Goal: Information Seeking & Learning: Learn about a topic

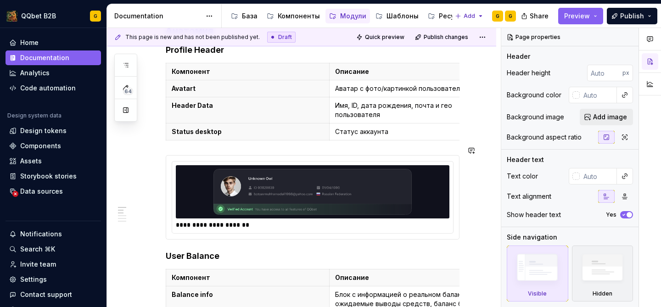
scroll to position [157, 0]
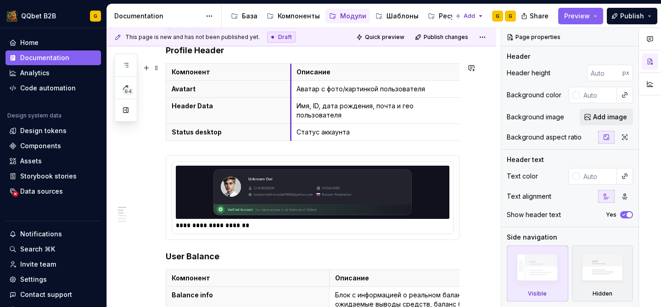
drag, startPoint x: 329, startPoint y: 96, endPoint x: 291, endPoint y: 97, distance: 38.6
click at [291, 97] on tbody "Компонент Описание Avatart Аватар с фото/картинкой пользователя Header Data Имя…" at bounding box center [315, 102] width 298 height 77
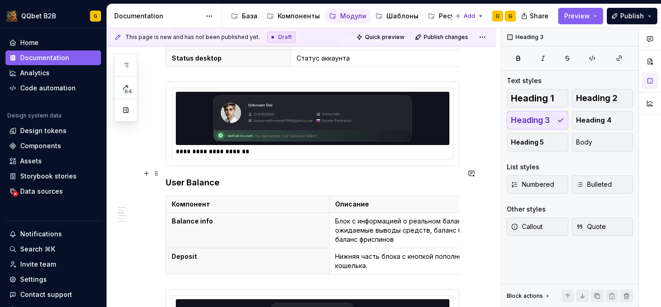
scroll to position [241, 0]
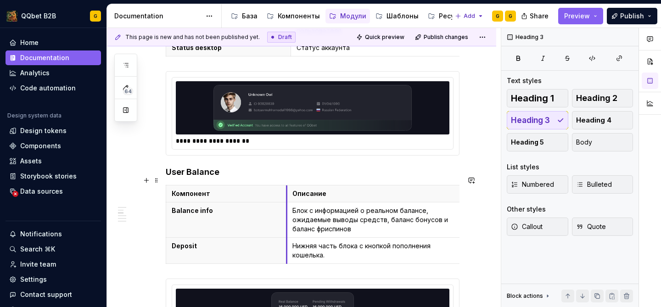
drag, startPoint x: 328, startPoint y: 200, endPoint x: 286, endPoint y: 200, distance: 42.7
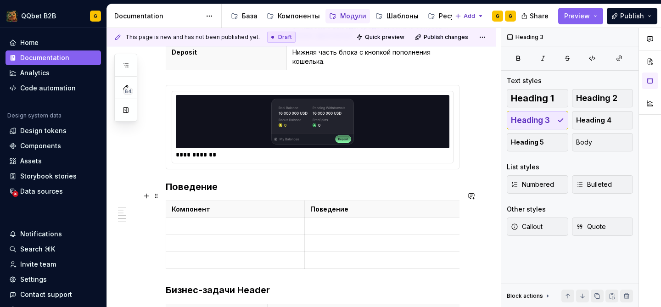
scroll to position [435, 0]
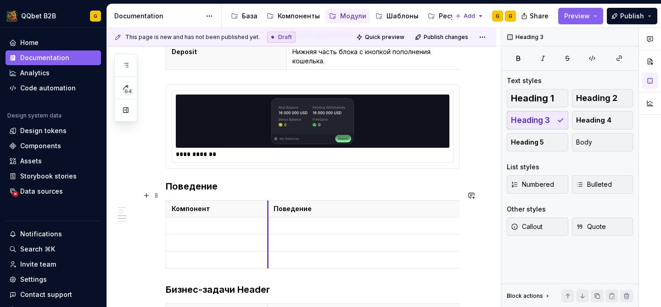
drag, startPoint x: 304, startPoint y: 220, endPoint x: 268, endPoint y: 224, distance: 36.9
click at [268, 224] on td at bounding box center [365, 226] width 195 height 17
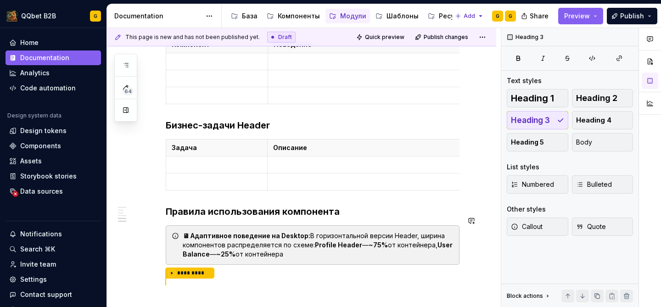
scroll to position [592, 0]
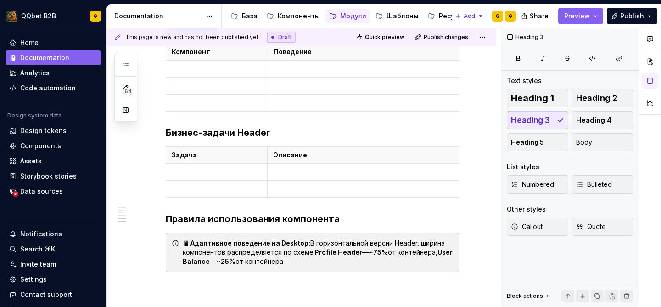
type textarea "*"
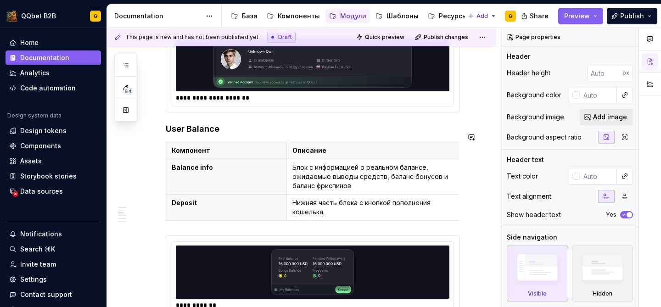
scroll to position [174, 0]
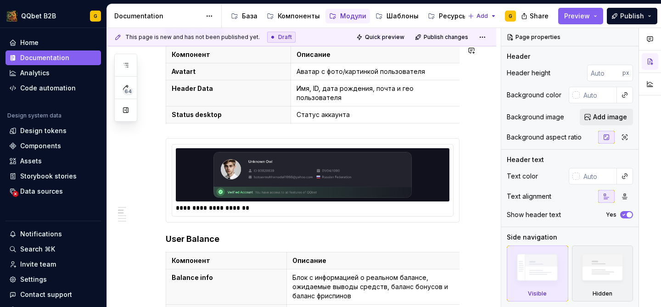
type textarea "*"
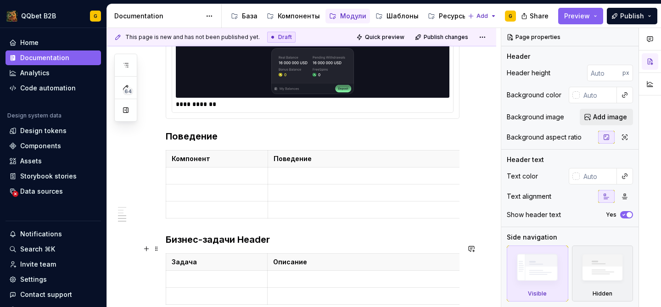
scroll to position [537, 0]
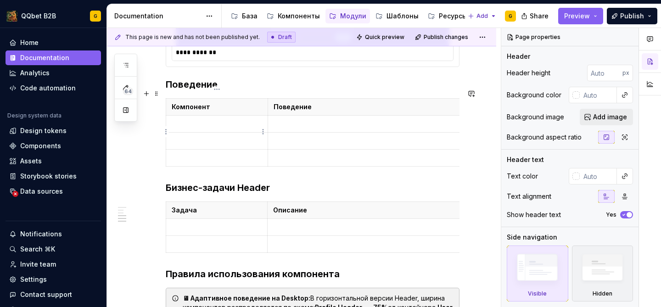
click at [232, 136] on p at bounding box center [217, 140] width 90 height 9
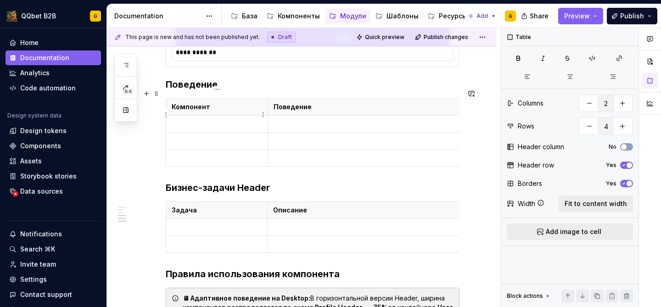
click at [229, 119] on p at bounding box center [217, 123] width 90 height 9
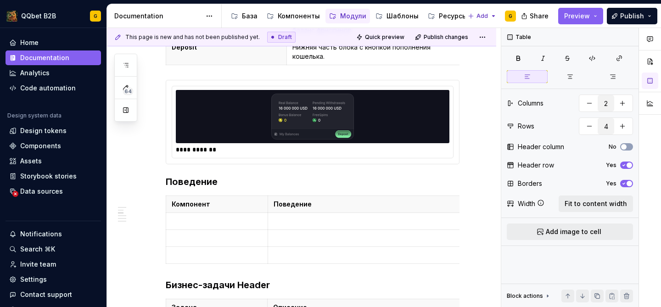
scroll to position [489, 0]
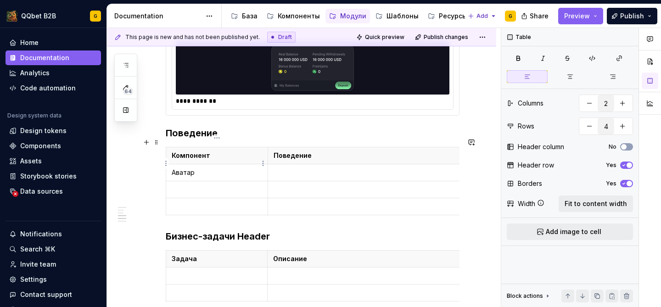
click at [187, 168] on p "Аватар" at bounding box center [217, 172] width 90 height 9
click at [276, 168] on p at bounding box center [365, 172] width 183 height 9
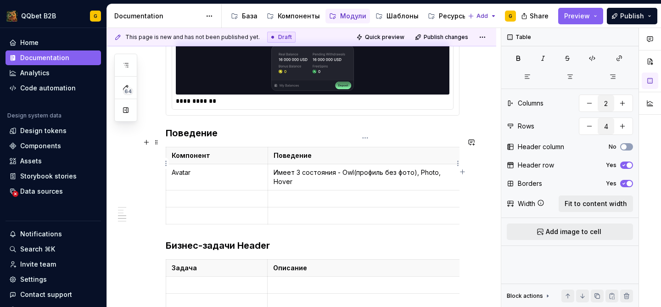
click at [433, 168] on p "Имеет 3 состояния - Owl(профиль без фото), Photo, Hover" at bounding box center [365, 177] width 183 height 18
click at [340, 168] on p "Имеет 3 состояния - Owl(профиль без фото), Photo, Hover" at bounding box center [365, 177] width 183 height 18
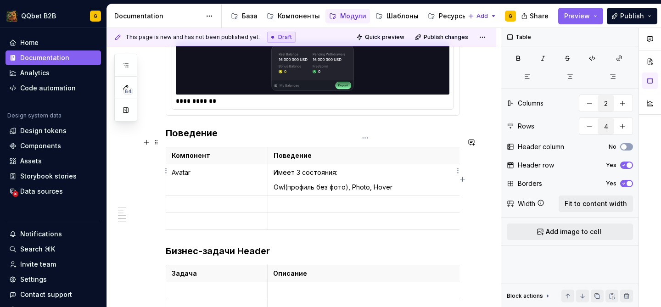
click at [351, 183] on p "Owl(профиль без фото), Photo, Hover" at bounding box center [365, 187] width 183 height 9
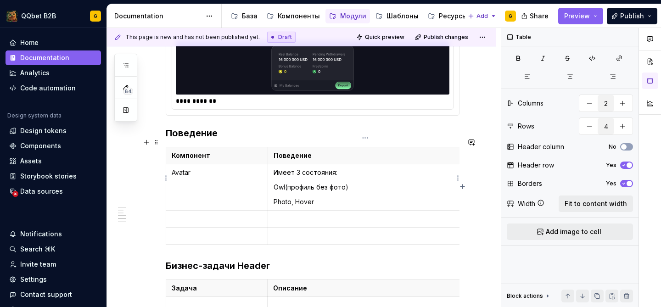
click at [293, 197] on p "Photo, Hover" at bounding box center [365, 201] width 183 height 9
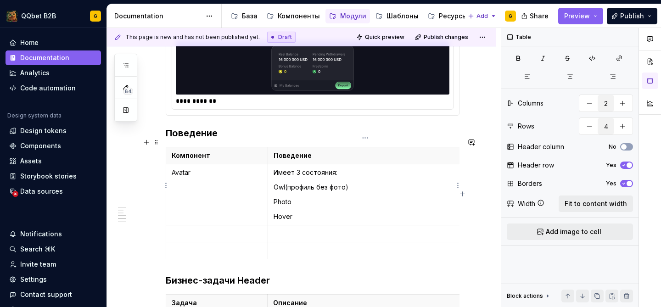
click at [289, 183] on p "Owl(профиль без фото)" at bounding box center [365, 187] width 183 height 9
click at [382, 183] on p "Owl - профиль без фото)" at bounding box center [365, 187] width 183 height 9
click at [305, 197] on p "Photo" at bounding box center [365, 201] width 183 height 9
click at [299, 212] on p "Hover" at bounding box center [365, 216] width 183 height 9
click at [313, 197] on p "Photo -" at bounding box center [365, 201] width 183 height 9
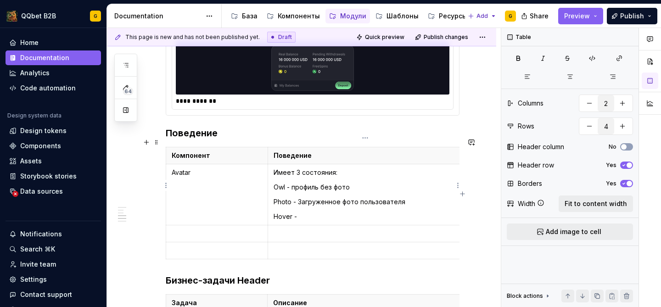
click at [294, 183] on p "Owl - профиль без фото" at bounding box center [365, 187] width 183 height 9
click at [309, 212] on p "Hover -" at bounding box center [365, 216] width 183 height 9
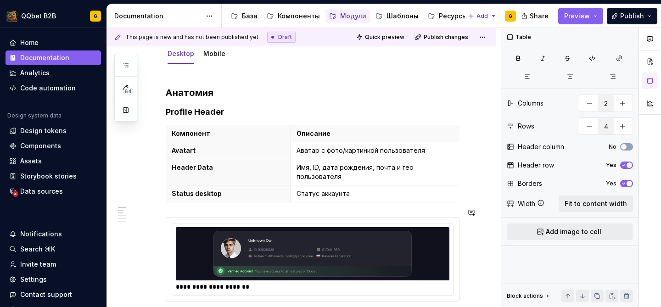
scroll to position [199, 0]
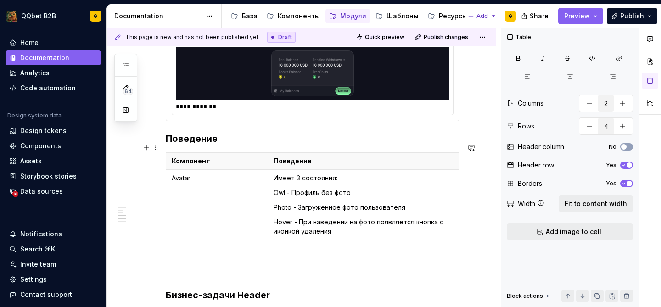
click at [252, 244] on p at bounding box center [217, 248] width 90 height 9
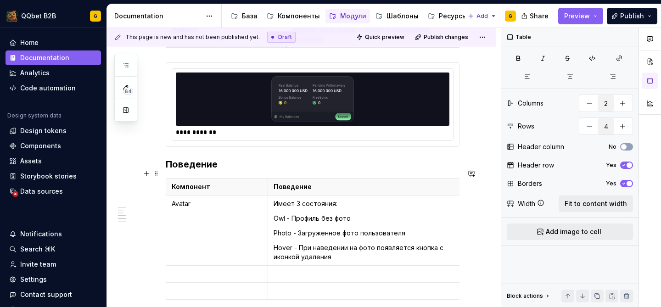
scroll to position [464, 0]
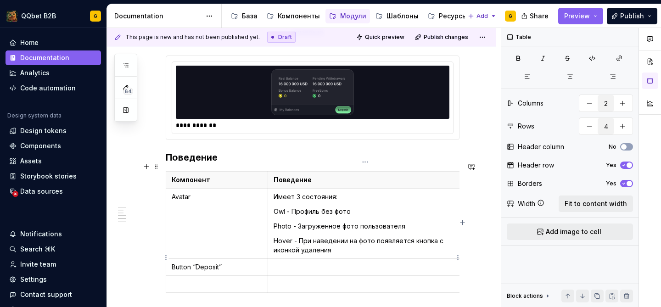
click at [280, 264] on td at bounding box center [365, 267] width 195 height 17
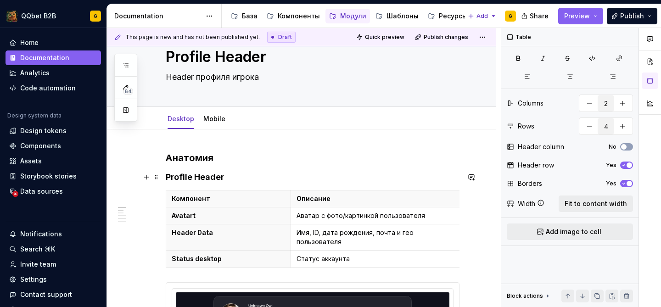
scroll to position [108, 0]
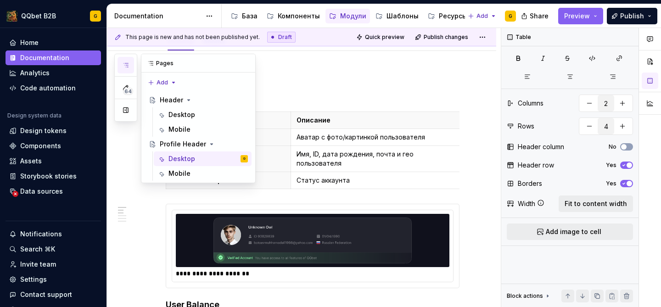
click at [127, 67] on icon "button" at bounding box center [125, 65] width 7 height 7
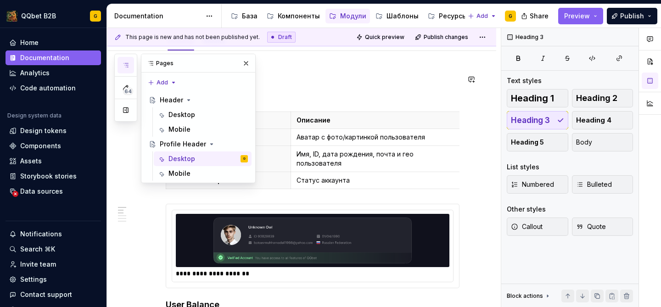
click at [327, 85] on h3 "Анатомия" at bounding box center [313, 79] width 294 height 13
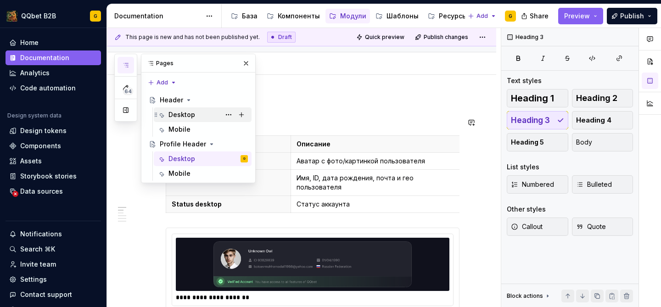
click at [194, 118] on div "Desktop" at bounding box center [182, 114] width 27 height 9
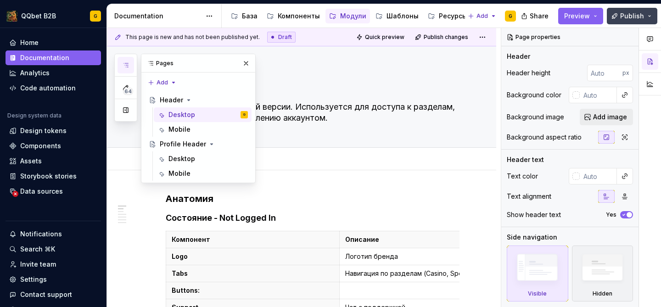
click at [615, 16] on button "Publish" at bounding box center [632, 16] width 51 height 17
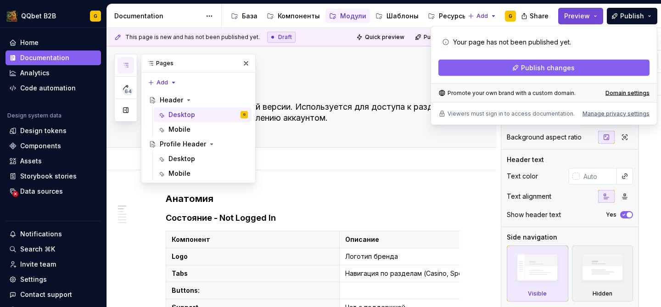
click at [588, 20] on span "Preview" at bounding box center [577, 15] width 26 height 9
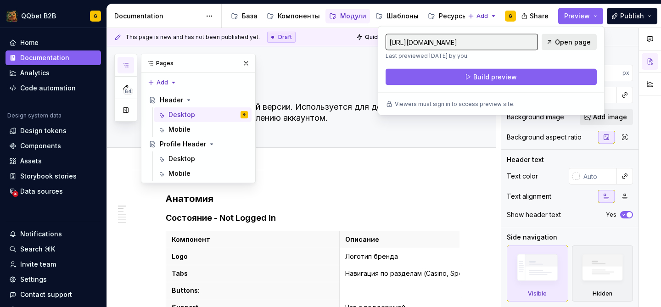
click at [576, 42] on span "Open page" at bounding box center [573, 42] width 36 height 9
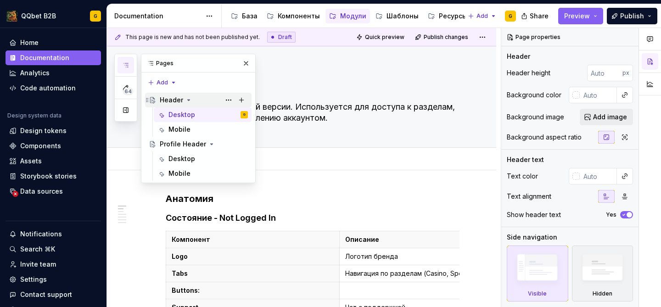
click at [171, 102] on div "Header" at bounding box center [171, 100] width 23 height 9
click at [276, 202] on h3 "Анатомия" at bounding box center [313, 198] width 294 height 13
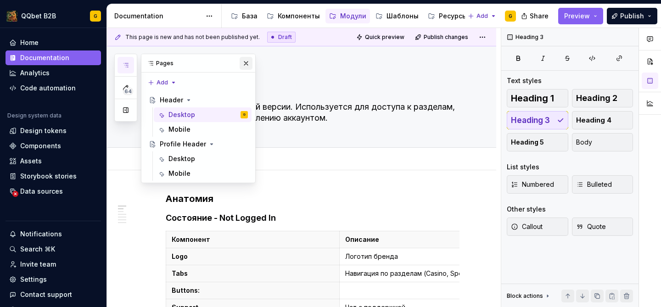
click at [243, 63] on button "button" at bounding box center [246, 63] width 13 height 13
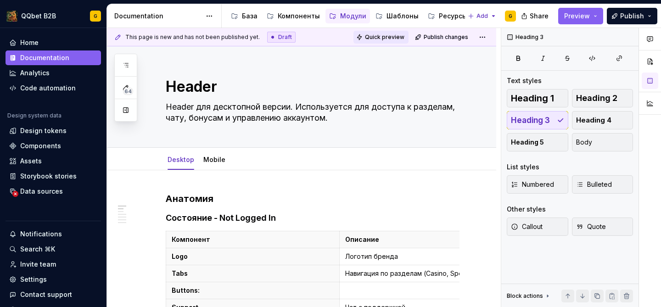
click at [401, 36] on span "Quick preview" at bounding box center [384, 37] width 39 height 7
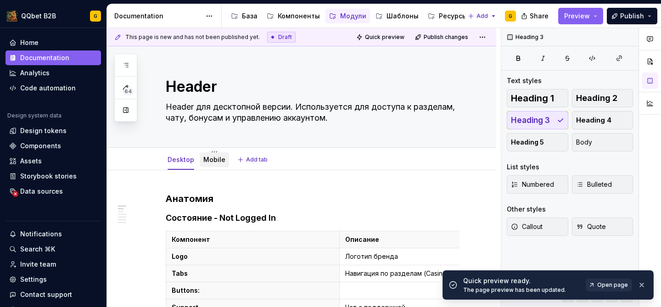
click at [209, 164] on div "Mobile" at bounding box center [214, 159] width 22 height 9
click at [210, 160] on link "Mobile" at bounding box center [214, 160] width 22 height 8
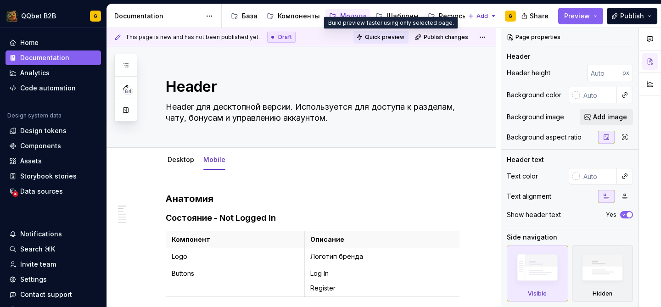
click at [392, 40] on button "Quick preview" at bounding box center [381, 37] width 55 height 13
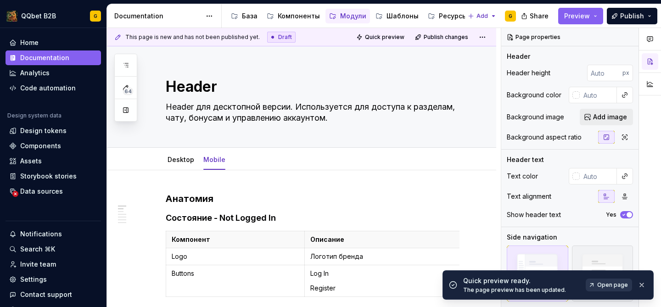
click at [601, 284] on span "Open page" at bounding box center [612, 284] width 31 height 7
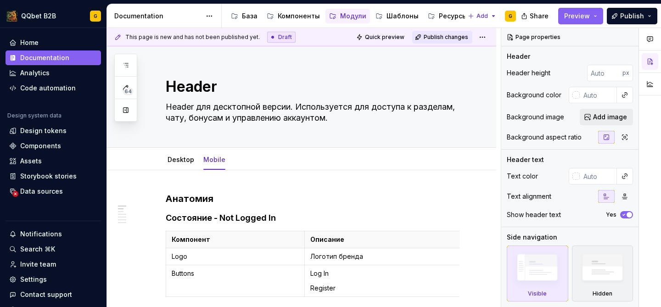
click at [447, 37] on span "Publish changes" at bounding box center [446, 37] width 45 height 7
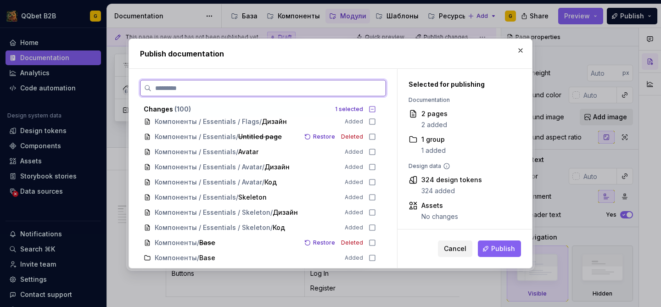
scroll to position [1365, 0]
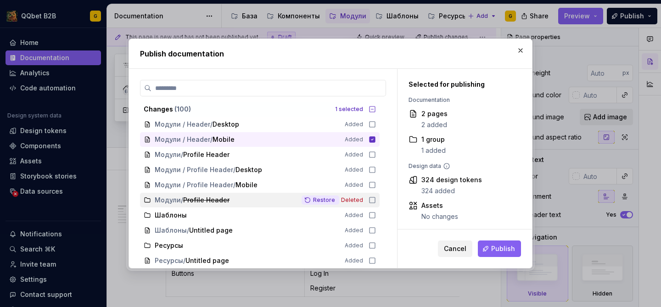
click at [320, 202] on button "Restore" at bounding box center [321, 200] width 38 height 9
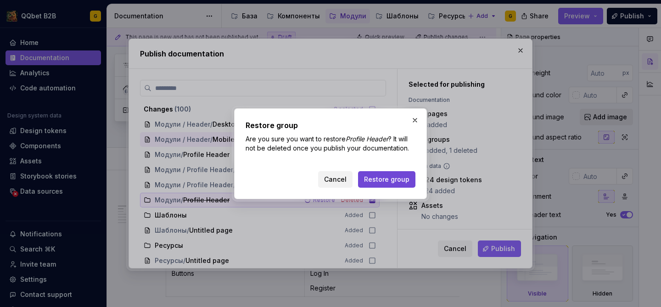
click at [378, 183] on span "Restore group" at bounding box center [386, 179] width 45 height 9
click at [345, 174] on button "Cancel" at bounding box center [335, 179] width 34 height 17
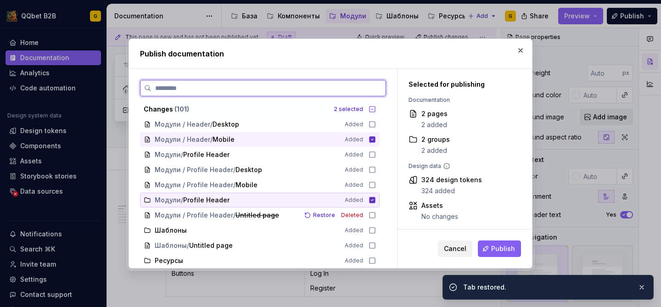
click at [374, 200] on icon at bounding box center [373, 200] width 6 height 6
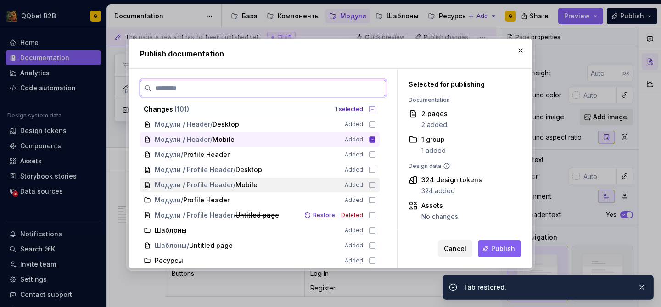
click at [376, 184] on icon at bounding box center [372, 184] width 7 height 7
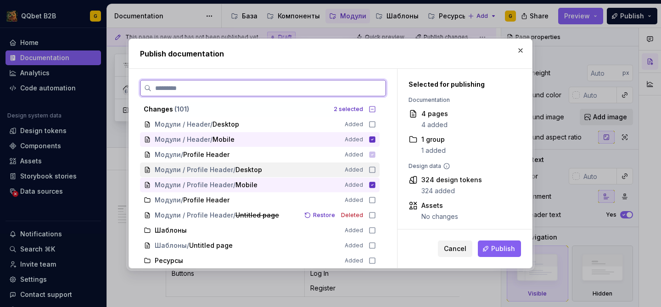
click at [376, 169] on icon at bounding box center [372, 169] width 7 height 7
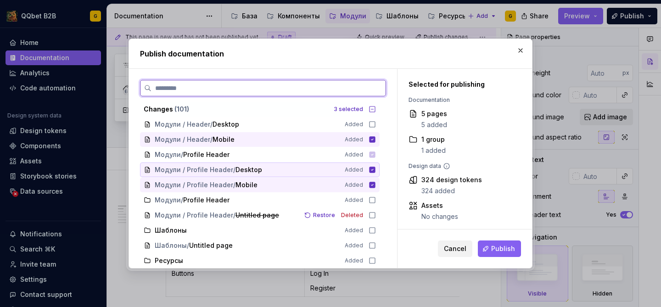
click at [376, 168] on icon at bounding box center [373, 170] width 6 height 6
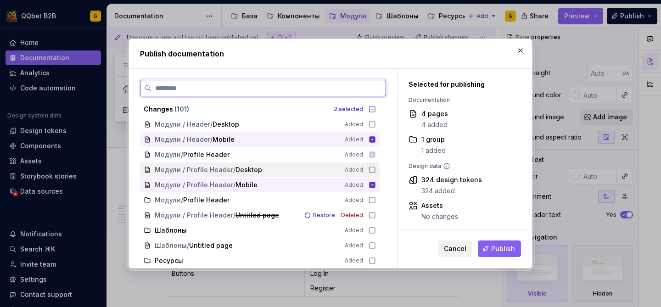
click at [376, 176] on div "Модули / Profile Header / Desktop Added" at bounding box center [260, 170] width 240 height 15
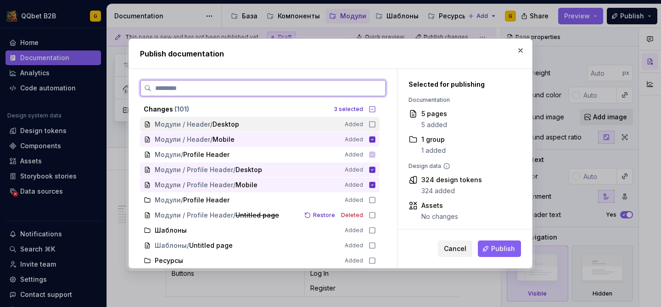
click at [376, 125] on icon at bounding box center [372, 124] width 7 height 7
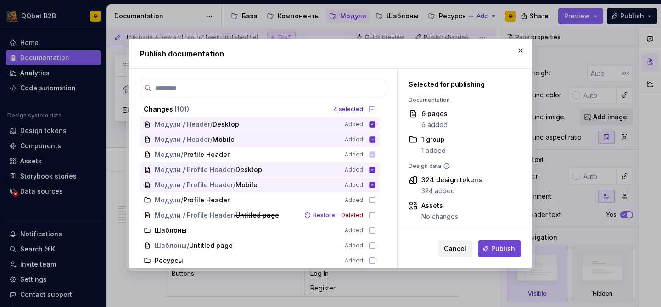
click at [497, 248] on span "Publish" at bounding box center [503, 248] width 24 height 9
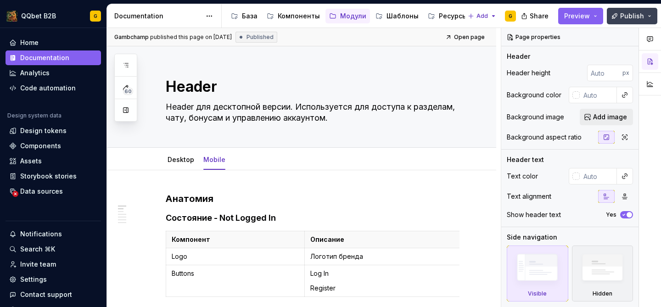
click at [651, 18] on button "Publish" at bounding box center [632, 16] width 51 height 17
click at [414, 82] on textarea "Header" at bounding box center [311, 87] width 294 height 22
click at [180, 166] on div "Desktop" at bounding box center [181, 159] width 34 height 15
click at [180, 164] on div "Desktop" at bounding box center [181, 159] width 27 height 11
click at [182, 162] on link "Desktop" at bounding box center [181, 160] width 27 height 8
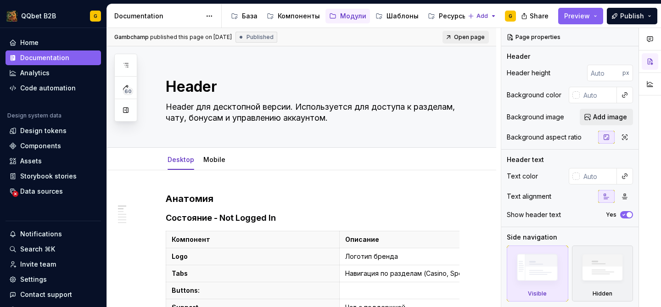
click at [459, 35] on link "Open page" at bounding box center [466, 37] width 46 height 13
click at [346, 16] on div "Модули" at bounding box center [353, 15] width 26 height 9
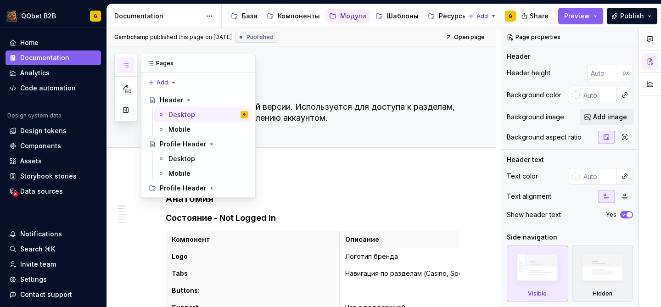
click at [158, 64] on div "Pages" at bounding box center [198, 63] width 114 height 18
click at [194, 155] on div "Desktop" at bounding box center [208, 158] width 79 height 13
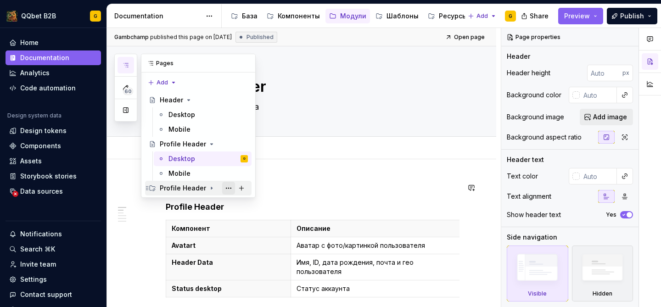
click at [231, 189] on button "Page tree" at bounding box center [228, 188] width 13 height 13
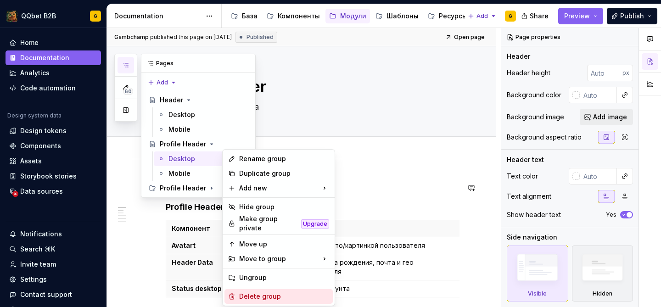
click at [258, 292] on div "Delete group" at bounding box center [284, 296] width 90 height 9
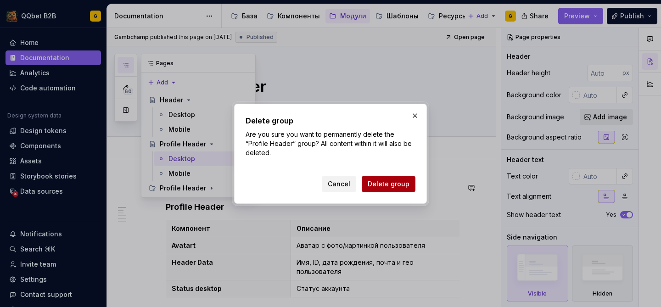
click at [382, 183] on span "Delete group" at bounding box center [389, 184] width 42 height 9
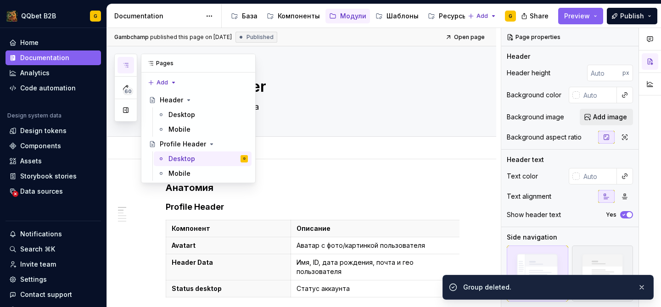
click at [129, 66] on icon "button" at bounding box center [125, 65] width 7 height 7
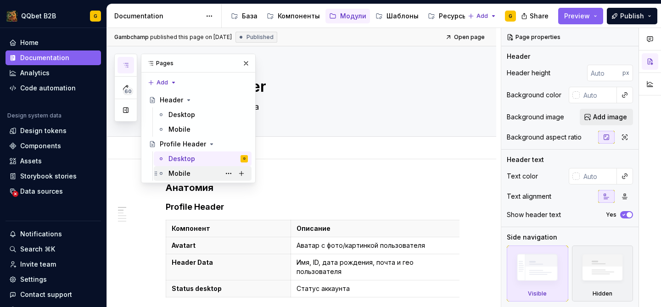
click at [199, 167] on div "Mobile" at bounding box center [208, 173] width 79 height 13
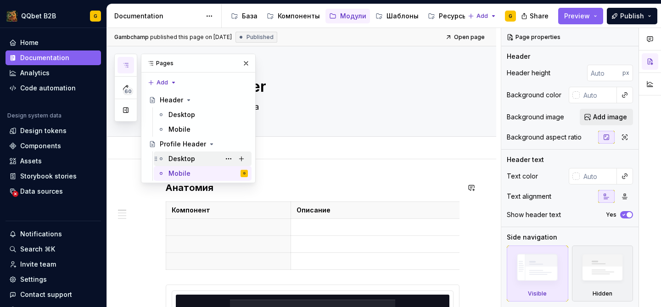
click at [208, 160] on div "Desktop" at bounding box center [208, 158] width 79 height 13
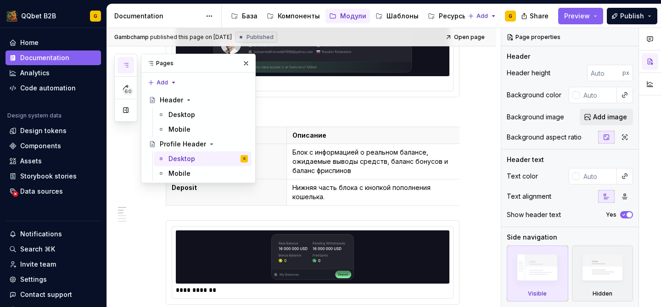
scroll to position [415, 0]
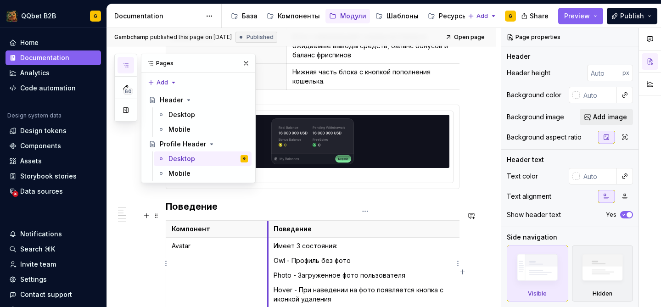
click at [293, 256] on p "Owl - Профиль без фото" at bounding box center [365, 260] width 183 height 9
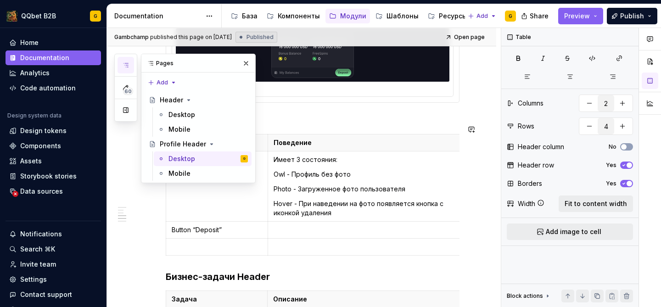
scroll to position [503, 0]
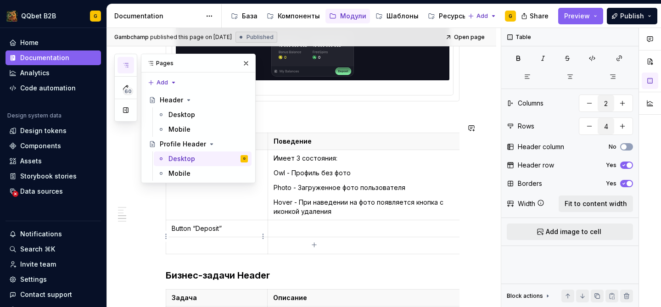
click at [238, 237] on td at bounding box center [217, 245] width 102 height 17
click at [244, 65] on button "button" at bounding box center [246, 63] width 13 height 13
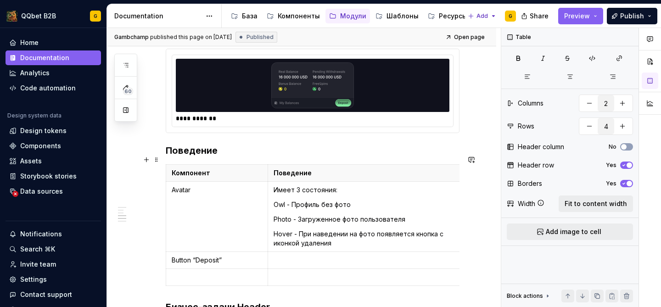
scroll to position [485, 0]
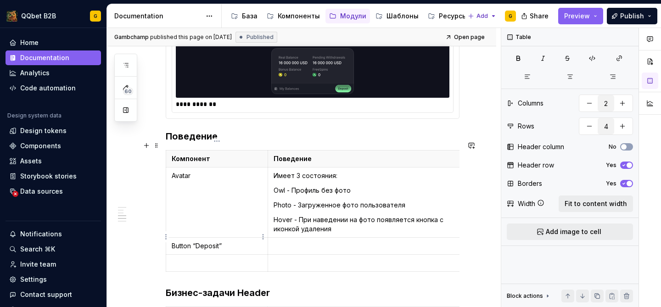
click at [217, 242] on p "Button “Deposit”" at bounding box center [217, 246] width 90 height 9
click at [214, 258] on p at bounding box center [217, 262] width 90 height 9
paste div
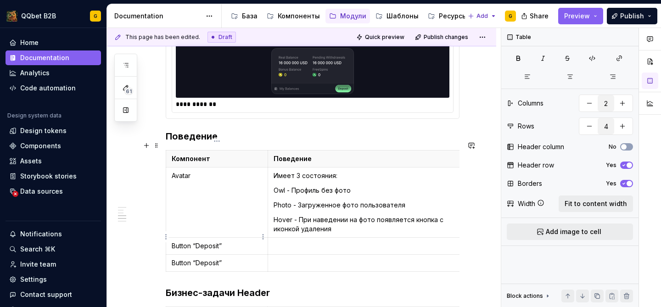
type textarea "*"
click at [210, 242] on p "Button “Deposit”" at bounding box center [217, 246] width 90 height 9
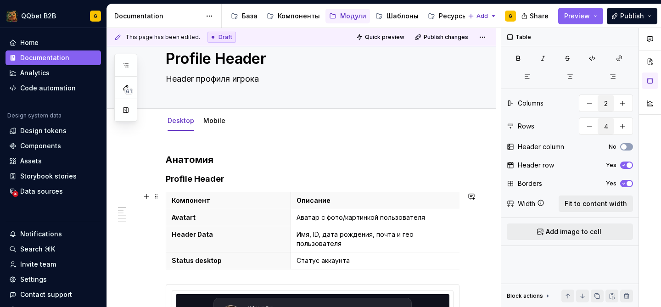
scroll to position [36, 0]
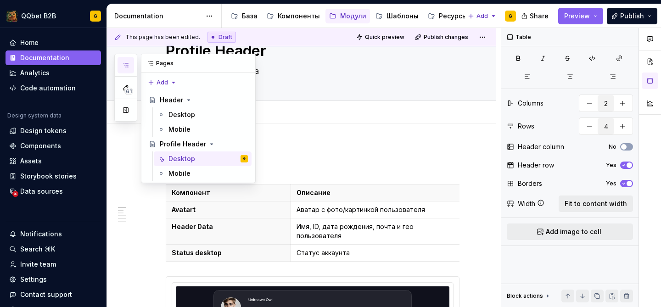
click at [127, 64] on icon "button" at bounding box center [125, 65] width 7 height 7
click at [183, 118] on div "Desktop" at bounding box center [182, 114] width 27 height 9
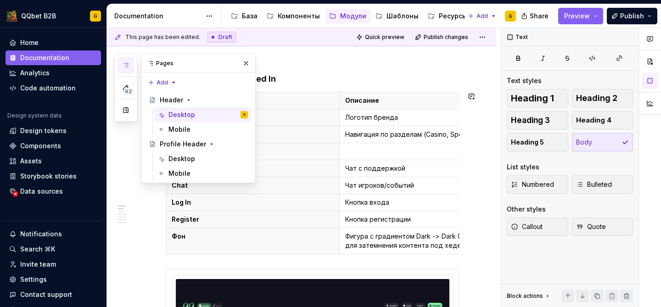
scroll to position [168, 0]
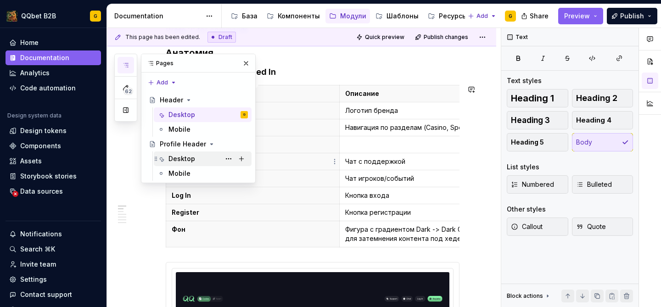
click at [172, 153] on div "Desktop" at bounding box center [208, 158] width 79 height 13
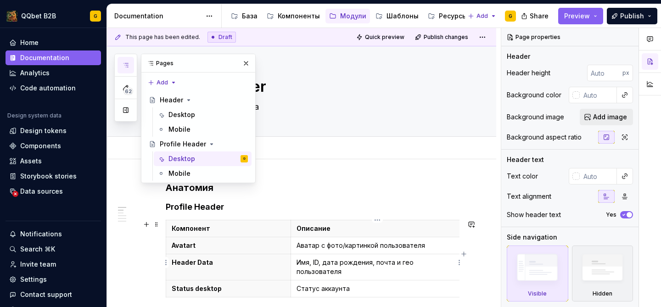
click at [327, 257] on td "Имя, ID, дата рождения, почта и гео пользователя" at bounding box center [377, 267] width 173 height 26
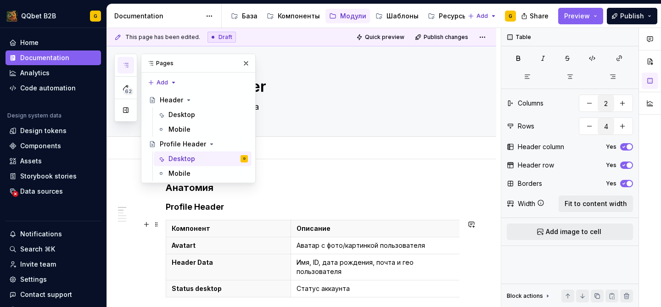
scroll to position [25, 0]
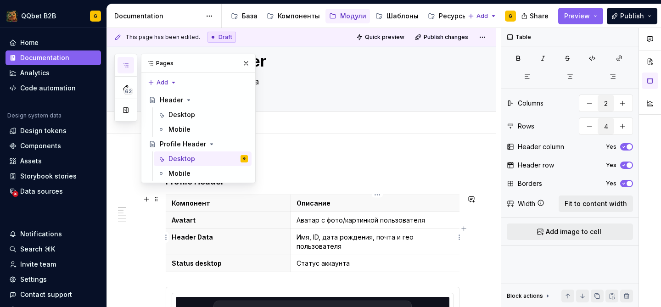
click at [348, 240] on p "Имя, ID, дата рождения, почта и гео пользователя" at bounding box center [378, 242] width 162 height 18
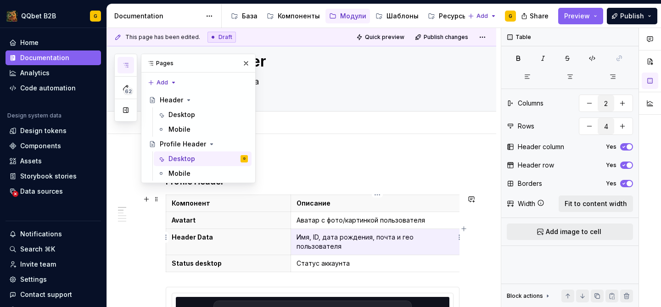
click at [348, 240] on p "Имя, ID, дата рождения, почта и гео пользователя" at bounding box center [378, 242] width 162 height 18
click at [349, 236] on p "Имя, ID, дата рождения, почта и гео пользователя" at bounding box center [378, 242] width 162 height 18
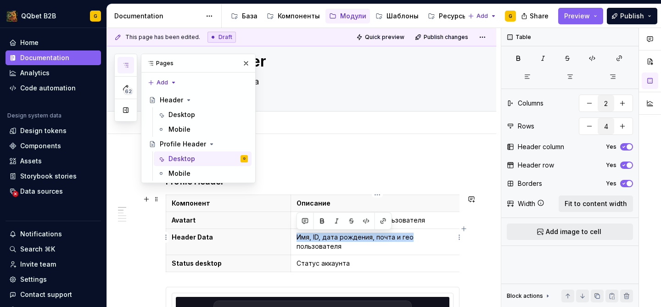
drag, startPoint x: 410, startPoint y: 238, endPoint x: 298, endPoint y: 237, distance: 112.0
click at [298, 237] on p "Имя, ID, дата рождения, почта и гео пользователя" at bounding box center [378, 242] width 162 height 18
click at [338, 259] on p "Статус аккаунта" at bounding box center [378, 263] width 162 height 9
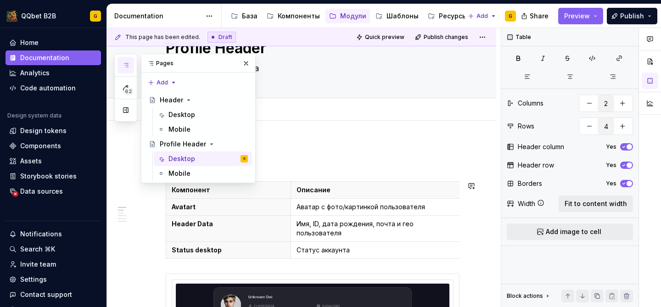
scroll to position [39, 0]
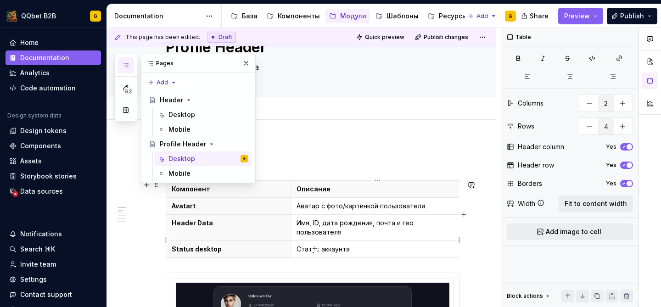
click at [332, 245] on p "Статус аккаунта" at bounding box center [378, 249] width 162 height 9
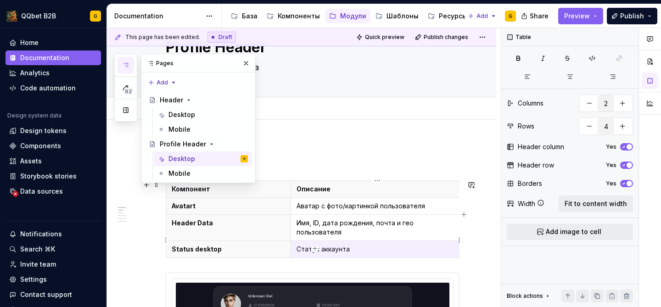
click at [328, 245] on p "Статус аккаунта" at bounding box center [378, 249] width 162 height 9
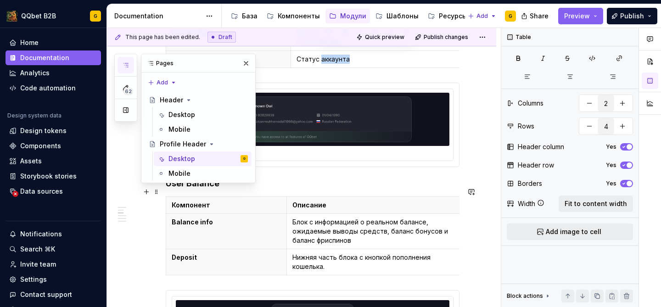
scroll to position [232, 0]
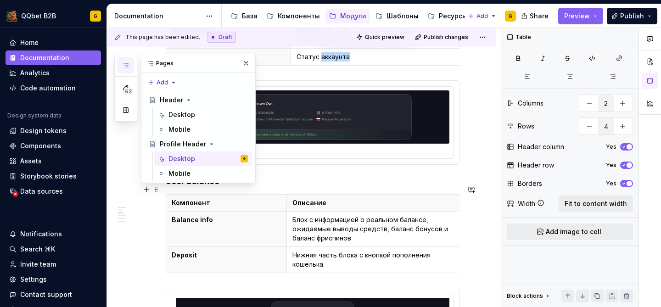
type textarea "*"
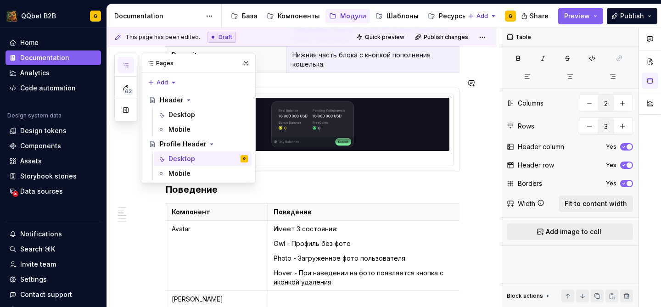
scroll to position [498, 0]
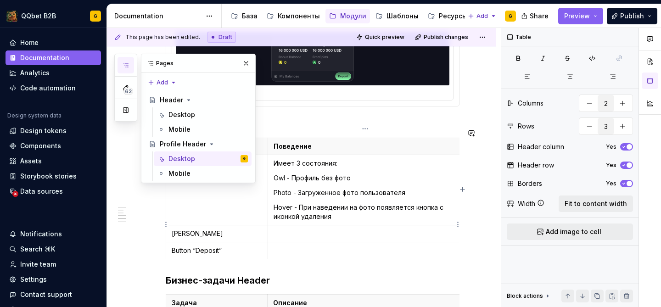
click at [320, 230] on td at bounding box center [365, 233] width 195 height 17
type input "4"
click at [216, 229] on p "[PERSON_NAME]" at bounding box center [217, 233] width 90 height 9
click at [245, 62] on button "button" at bounding box center [246, 63] width 13 height 13
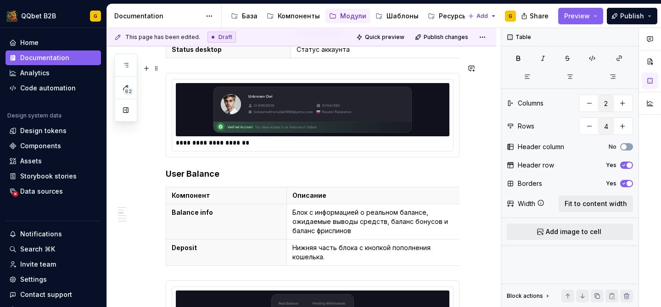
scroll to position [0, 0]
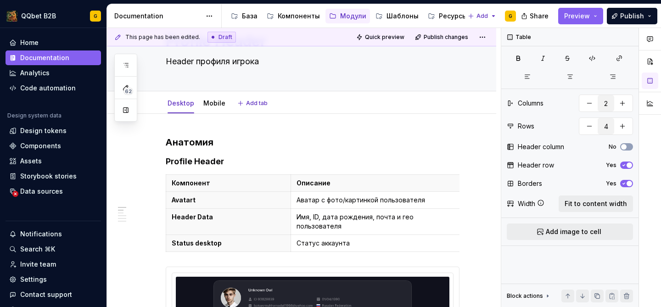
type textarea "*"
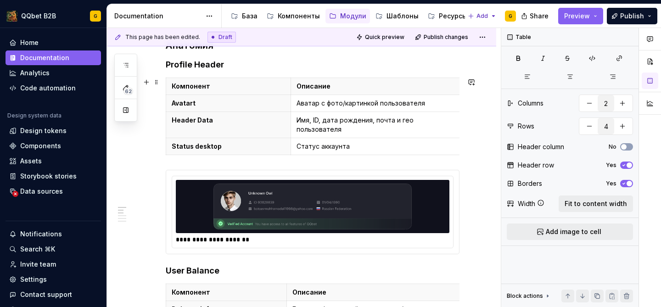
scroll to position [150, 0]
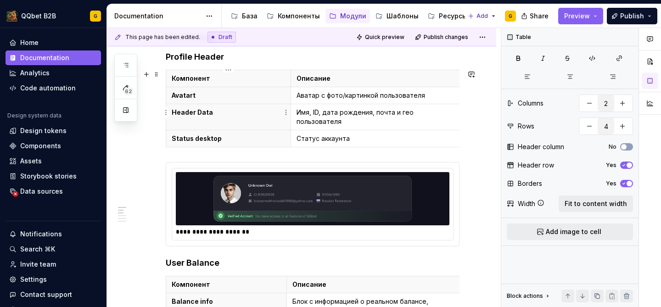
click at [197, 115] on p "Header Data" at bounding box center [228, 112] width 113 height 9
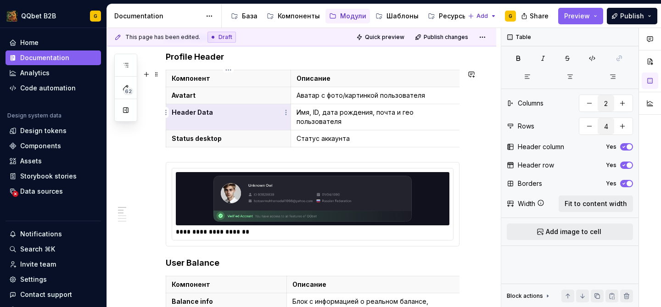
click at [197, 115] on p "Header Data" at bounding box center [228, 112] width 113 height 9
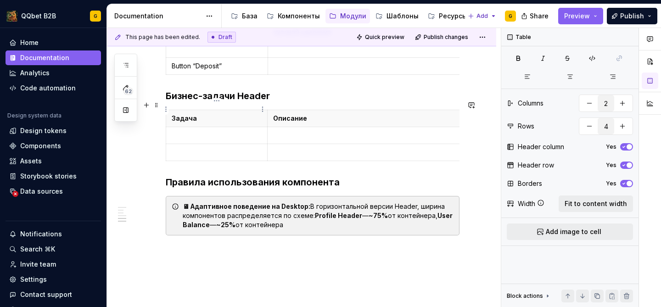
scroll to position [607, 0]
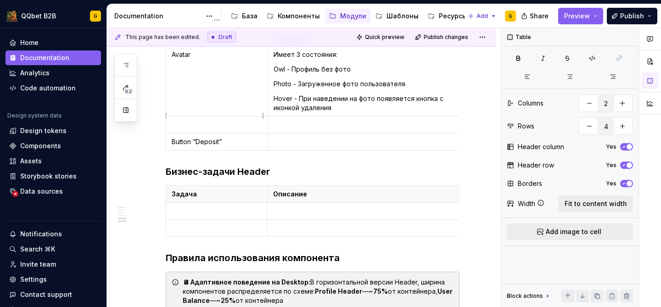
click at [226, 120] on p at bounding box center [217, 124] width 90 height 9
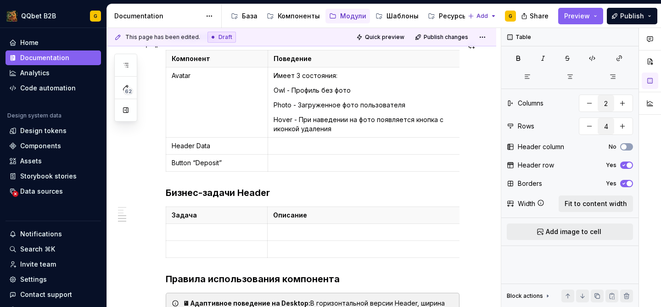
scroll to position [590, 0]
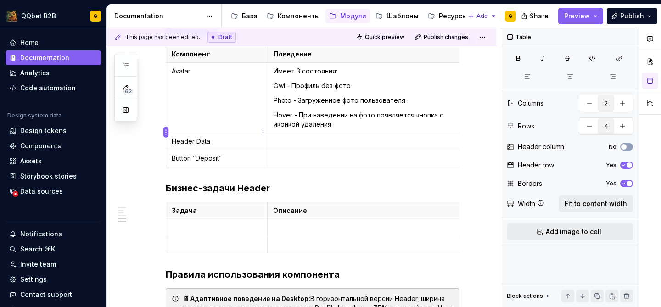
click at [167, 132] on html "QQbet B2B G Home Documentation Analytics Code automation Design system data Des…" at bounding box center [330, 153] width 661 height 307
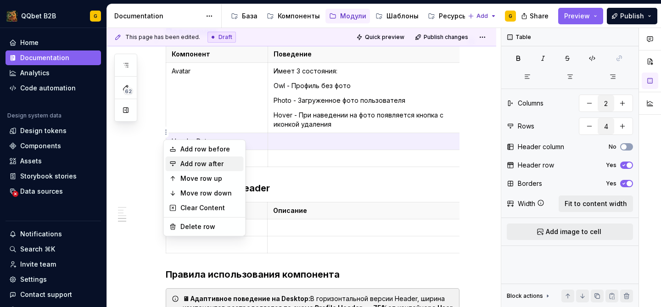
click at [197, 164] on div "Add row after" at bounding box center [210, 163] width 60 height 9
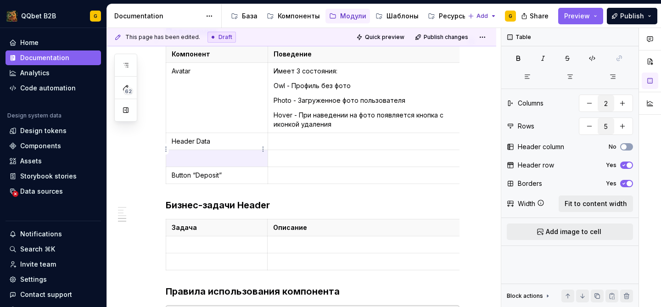
click at [219, 154] on p at bounding box center [217, 158] width 90 height 9
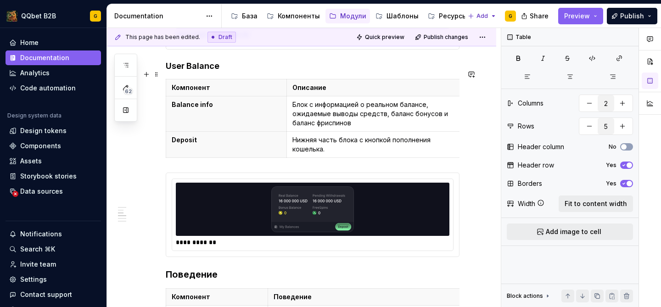
scroll to position [326, 0]
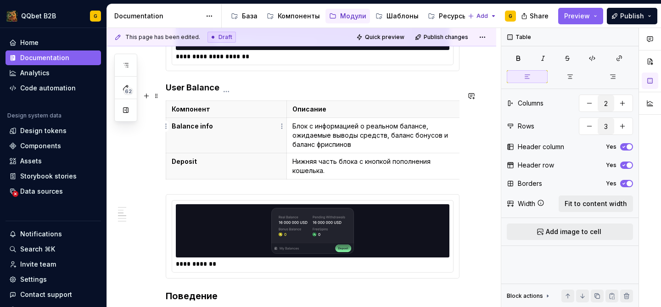
click at [214, 122] on p "Balance info" at bounding box center [226, 126] width 109 height 9
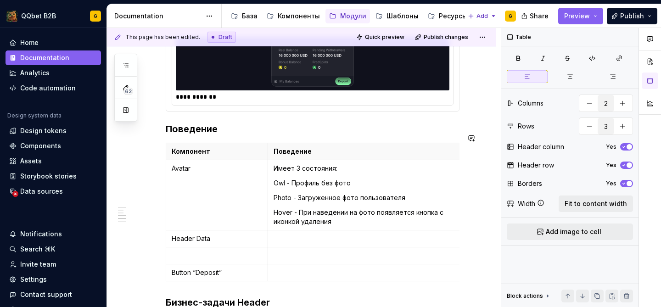
scroll to position [489, 0]
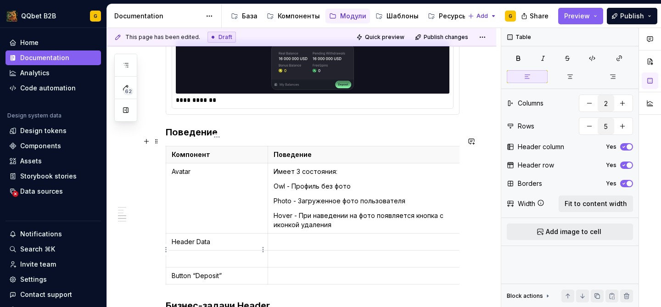
click at [206, 254] on td at bounding box center [217, 259] width 102 height 17
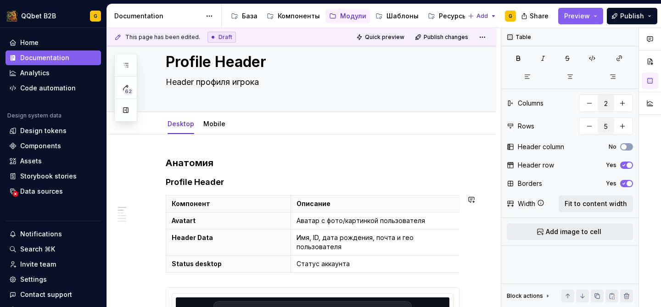
scroll to position [32, 0]
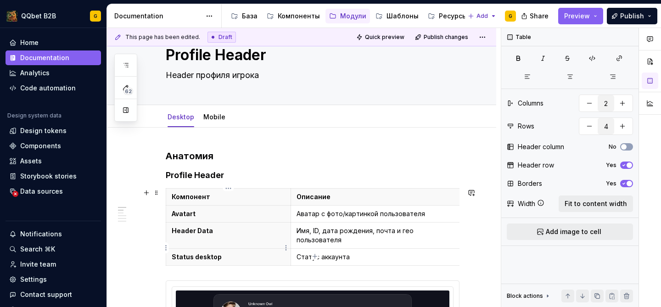
click at [212, 253] on p "Status desktop" at bounding box center [228, 257] width 113 height 9
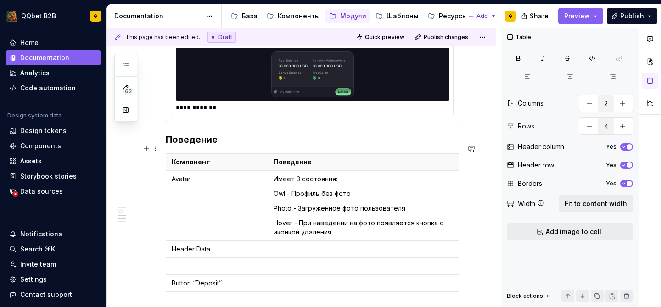
scroll to position [486, 0]
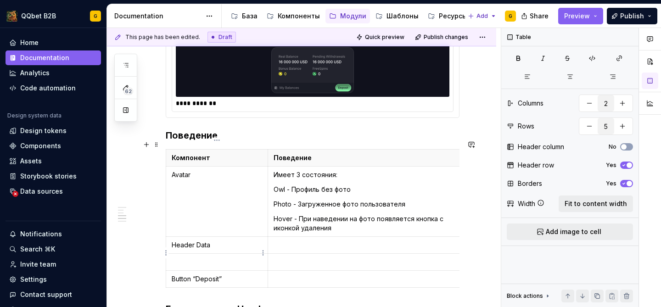
click at [205, 258] on p at bounding box center [217, 262] width 90 height 9
click at [167, 253] on html "QQbet B2B G Home Documentation Analytics Code automation Design system data Des…" at bounding box center [330, 153] width 661 height 307
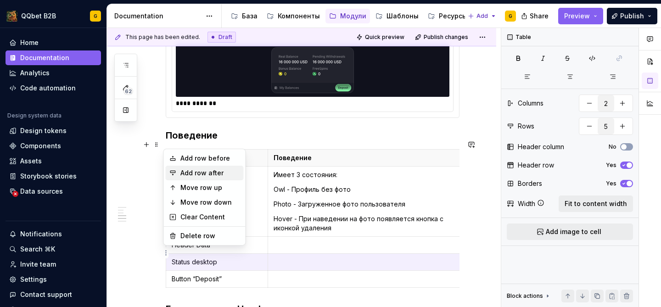
click at [209, 177] on div "Add row after" at bounding box center [210, 173] width 60 height 9
type input "6"
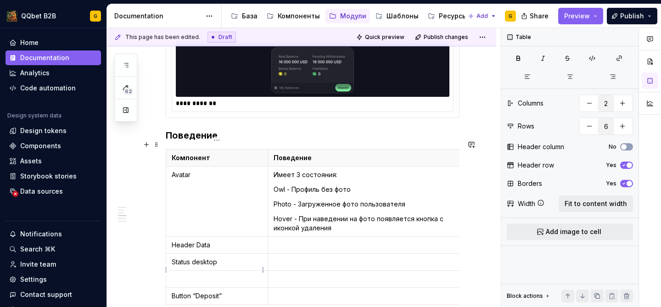
click at [240, 276] on td at bounding box center [217, 279] width 102 height 17
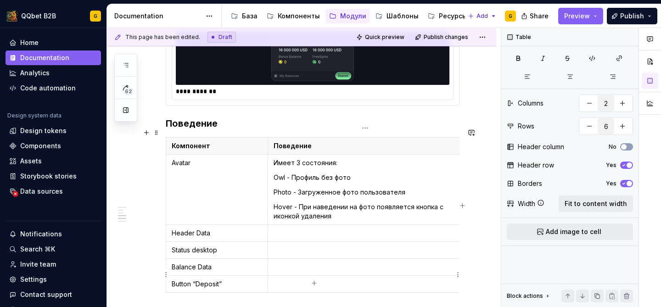
click at [285, 280] on p at bounding box center [365, 284] width 183 height 9
click at [227, 181] on td "Avatar" at bounding box center [217, 190] width 102 height 70
click at [626, 149] on icon "button" at bounding box center [623, 147] width 7 height 6
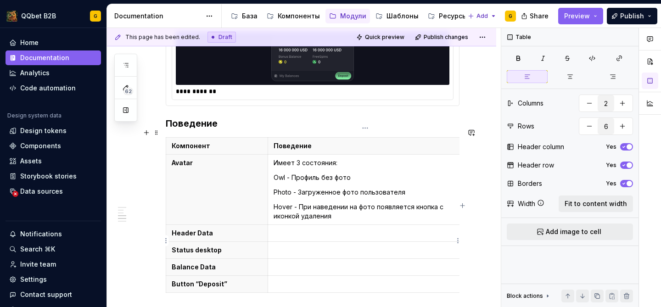
click at [323, 242] on td at bounding box center [365, 250] width 195 height 17
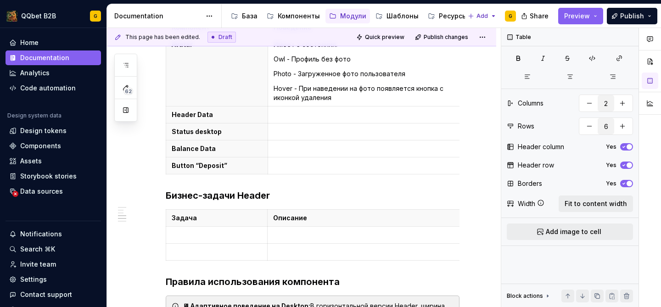
scroll to position [624, 0]
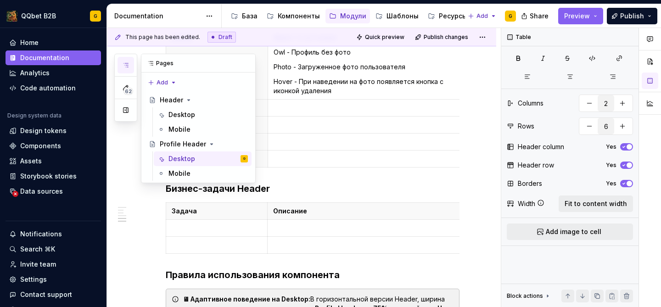
click at [119, 69] on button "button" at bounding box center [126, 65] width 17 height 17
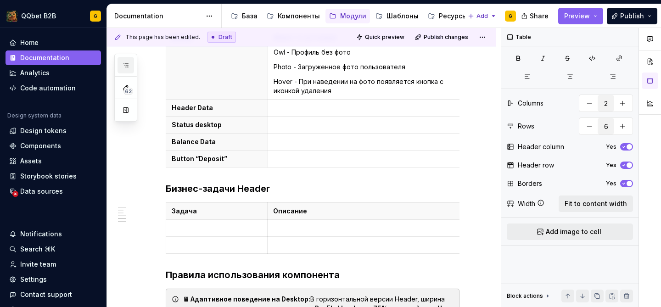
type textarea "*"
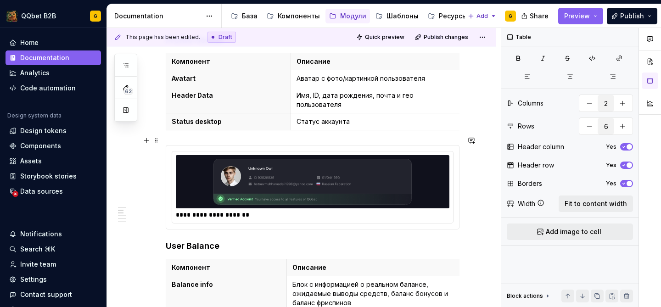
scroll to position [179, 0]
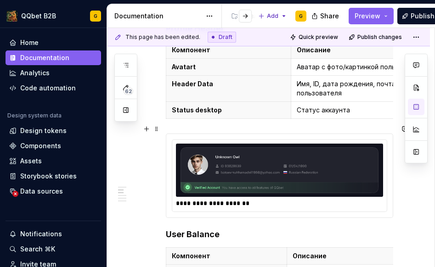
type textarea "*"
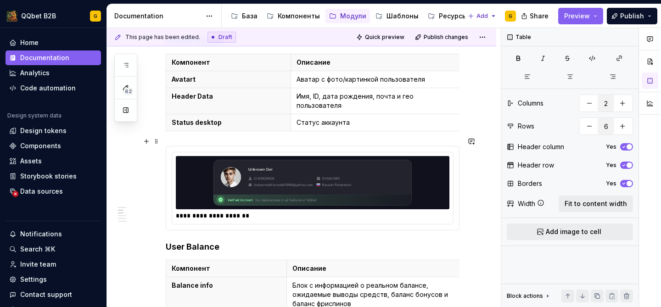
scroll to position [163, 0]
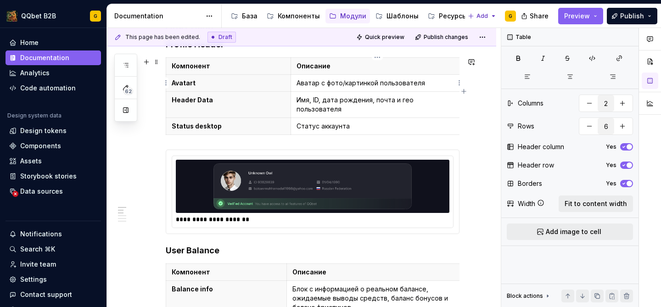
type input "4"
drag, startPoint x: 376, startPoint y: 83, endPoint x: 326, endPoint y: 80, distance: 49.2
click at [326, 80] on p "Аватар с фото/картинкой пользователя" at bounding box center [378, 83] width 162 height 9
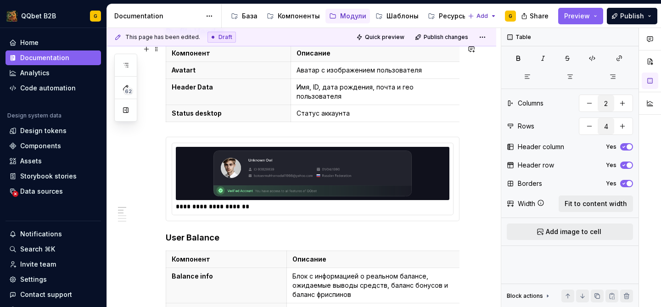
scroll to position [307, 0]
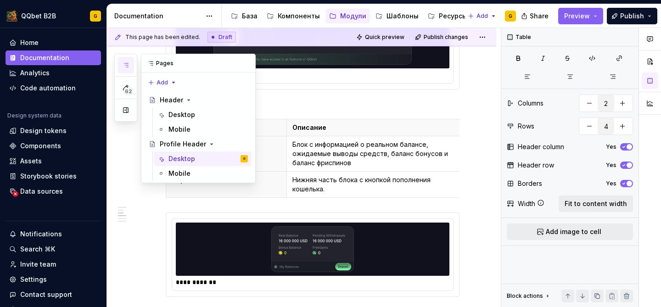
click at [127, 69] on button "button" at bounding box center [126, 65] width 17 height 17
click at [290, 14] on div "Компоненты" at bounding box center [299, 15] width 42 height 9
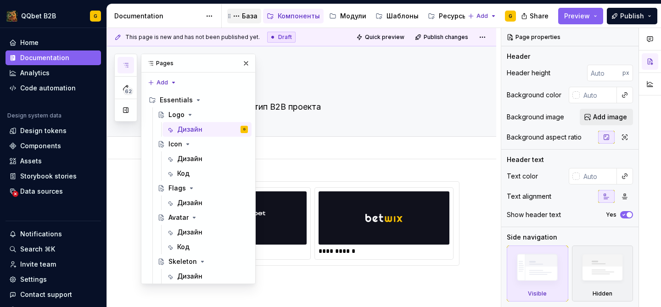
click at [246, 21] on div "База" at bounding box center [244, 16] width 27 height 11
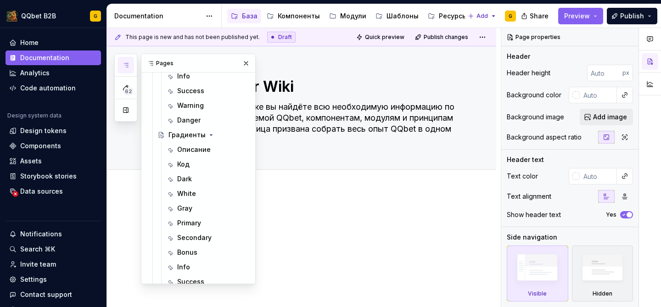
scroll to position [707, 0]
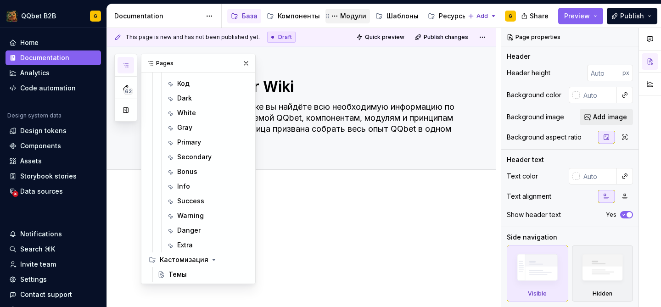
click at [347, 22] on div "Модули" at bounding box center [348, 16] width 45 height 15
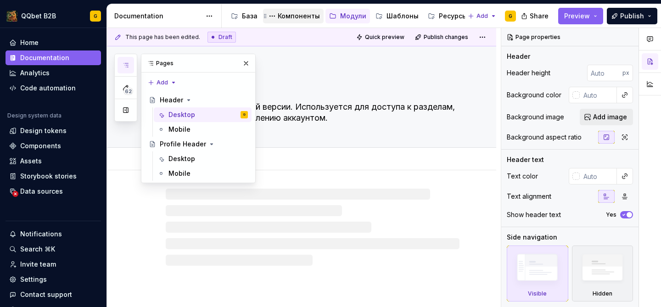
click at [297, 15] on div "Компоненты" at bounding box center [299, 15] width 42 height 9
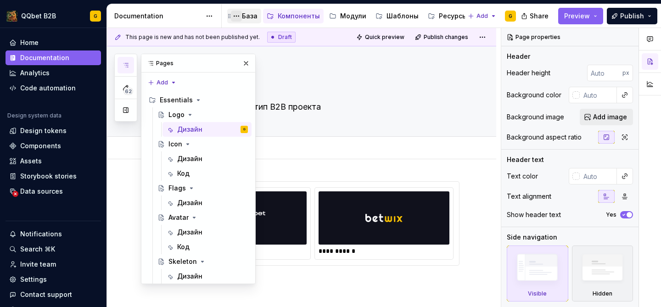
click at [242, 15] on button "Page tree" at bounding box center [236, 16] width 11 height 11
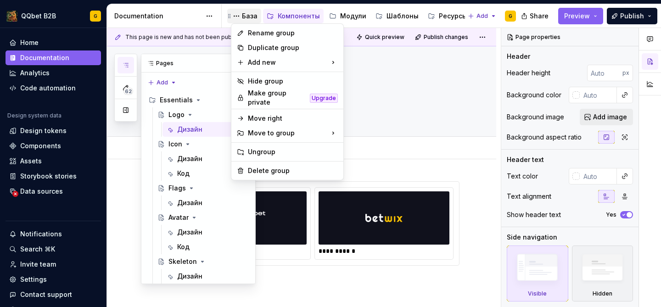
click at [251, 16] on html "QQbet B2B G Home Documentation Analytics Code automation Design system data Des…" at bounding box center [330, 153] width 661 height 307
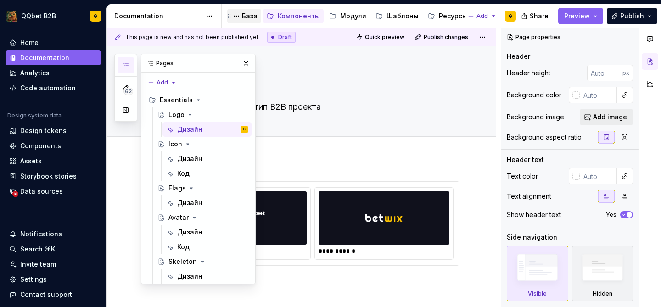
click at [251, 16] on div "База" at bounding box center [250, 15] width 16 height 9
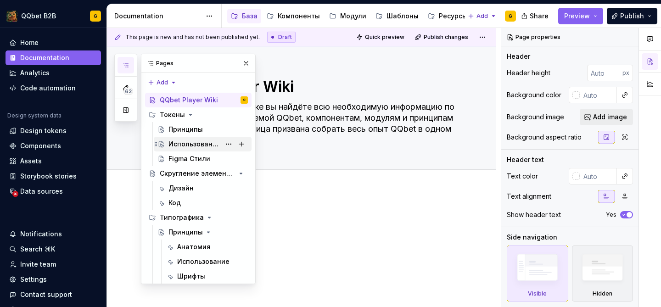
click at [210, 138] on div "Использование" at bounding box center [208, 144] width 79 height 13
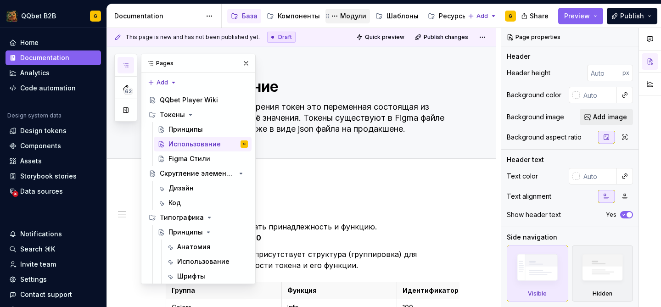
click at [349, 19] on div "Модули" at bounding box center [353, 15] width 26 height 9
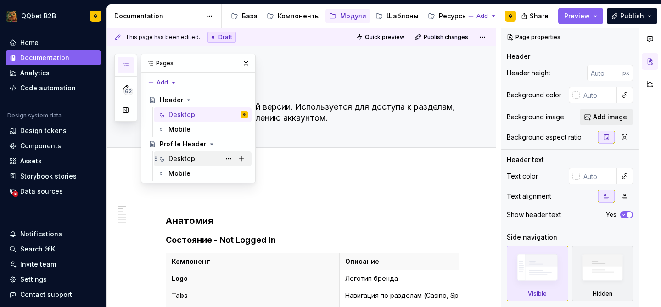
click at [197, 157] on div "Desktop" at bounding box center [208, 158] width 79 height 13
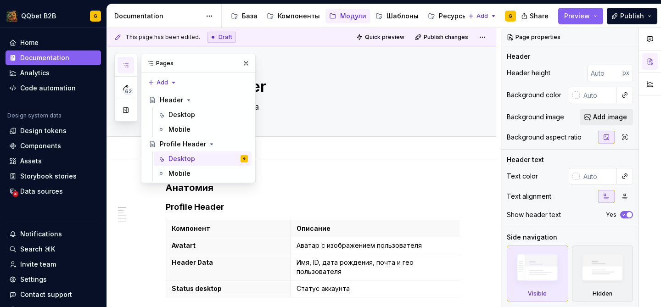
click at [213, 35] on div "Draft" at bounding box center [222, 37] width 28 height 11
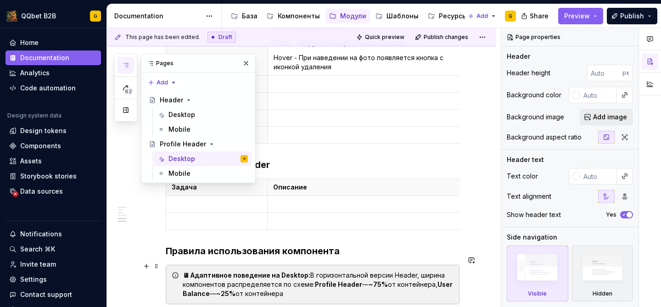
scroll to position [760, 0]
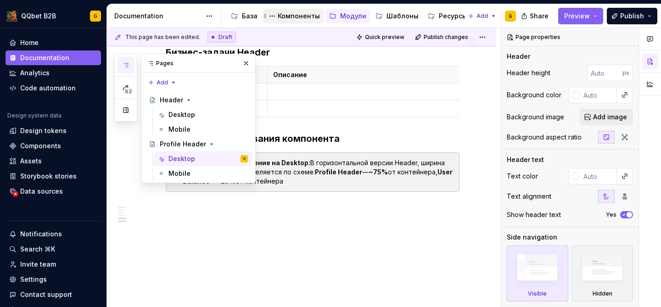
click at [291, 21] on div "Компоненты" at bounding box center [293, 16] width 53 height 11
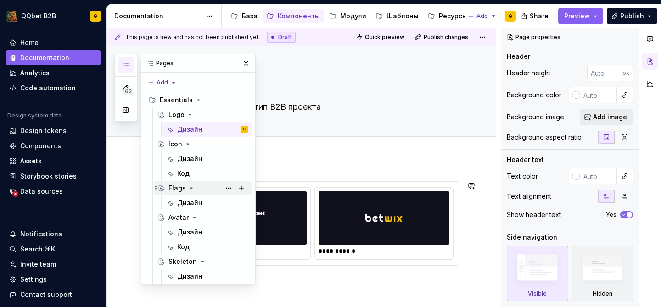
scroll to position [75, 0]
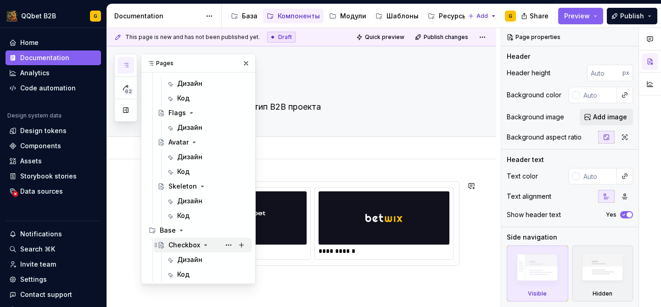
click at [185, 249] on div "Checkbox" at bounding box center [185, 245] width 32 height 9
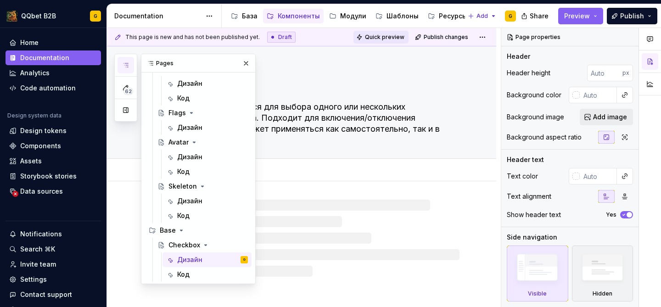
click at [392, 38] on span "Quick preview" at bounding box center [384, 37] width 39 height 7
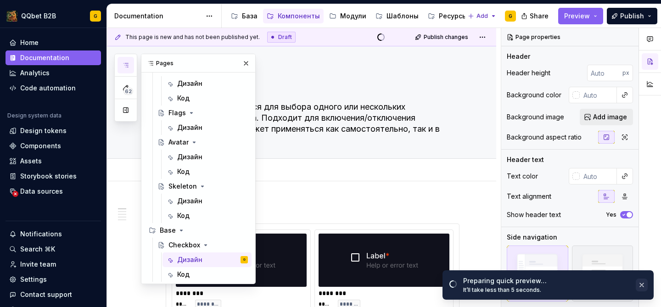
click at [642, 285] on button "button" at bounding box center [642, 285] width 12 height 13
click at [642, 283] on button "button" at bounding box center [642, 285] width 12 height 13
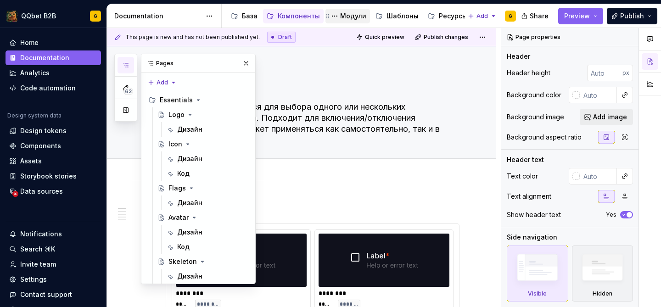
click at [342, 16] on div "Модули" at bounding box center [353, 15] width 26 height 9
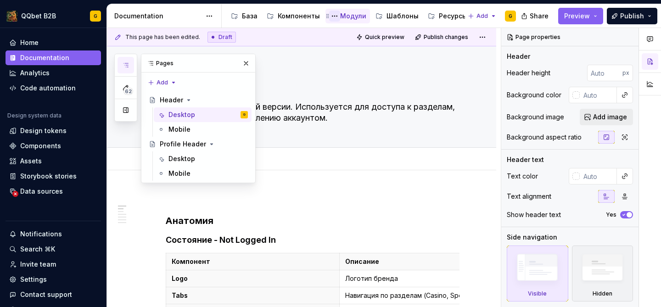
click at [331, 15] on button "Page tree" at bounding box center [334, 16] width 11 height 11
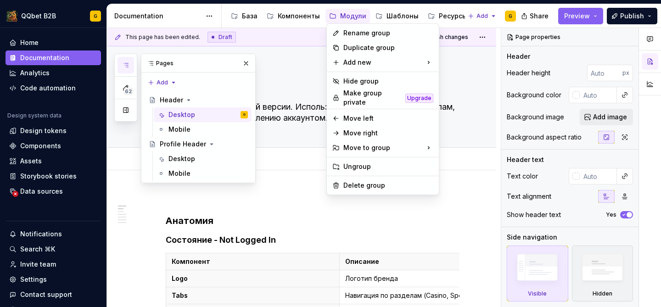
click at [394, 17] on html "QQbet B2B G Home Documentation Analytics Code automation Design system data Des…" at bounding box center [330, 153] width 661 height 307
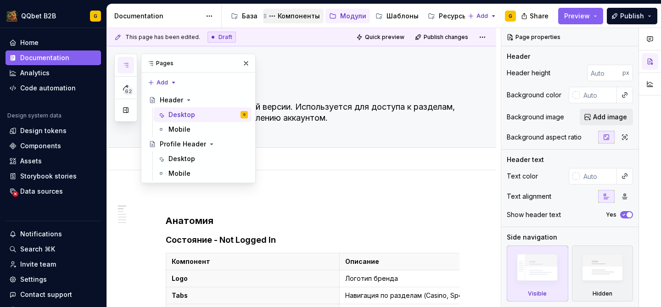
click at [286, 16] on div "Компоненты" at bounding box center [299, 15] width 42 height 9
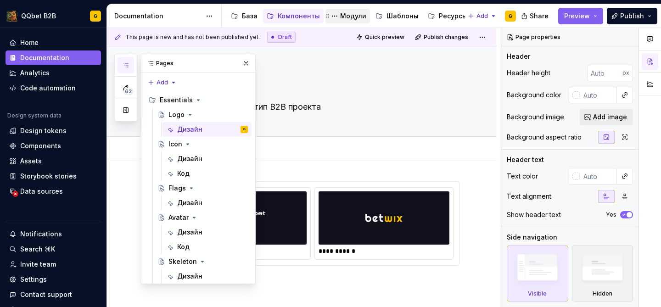
click at [340, 19] on div "Модули" at bounding box center [353, 15] width 26 height 9
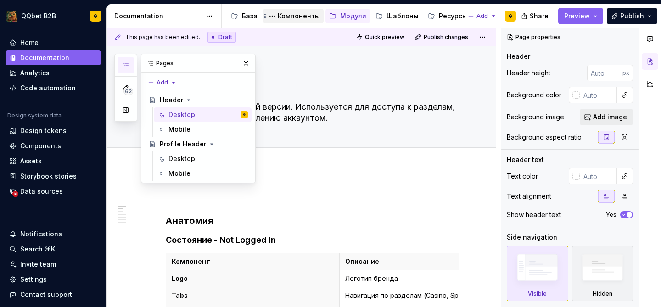
click at [298, 12] on div "Компоненты" at bounding box center [299, 15] width 42 height 9
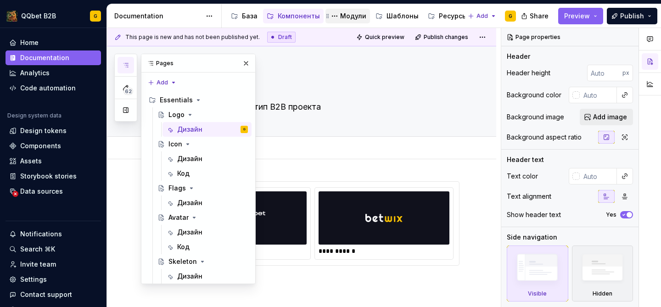
click at [342, 15] on div "Модули" at bounding box center [353, 15] width 26 height 9
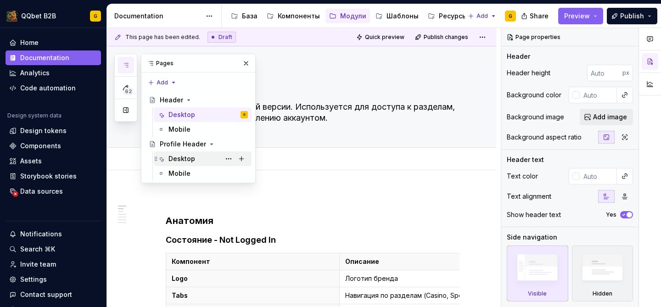
click at [177, 158] on div "Desktop" at bounding box center [182, 158] width 27 height 9
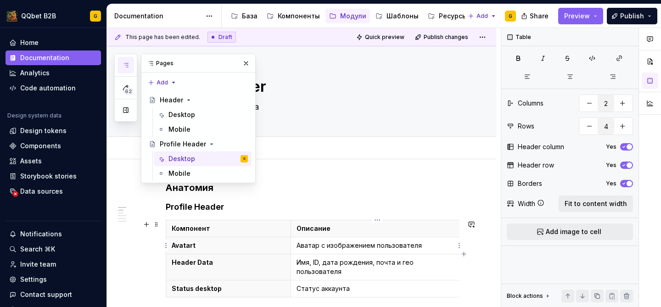
type textarea "*"
click at [328, 240] on td "Аватар с изображением пользователя" at bounding box center [377, 245] width 173 height 17
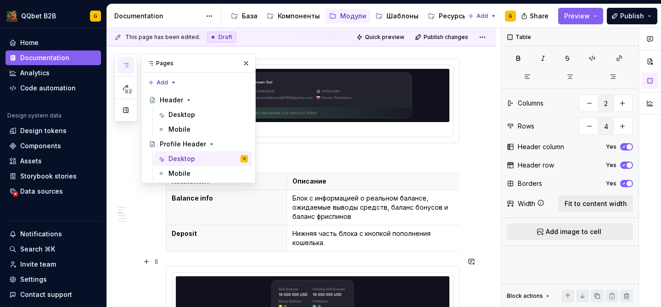
scroll to position [275, 0]
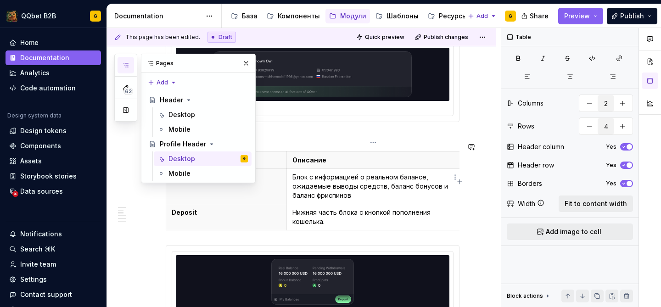
type input "3"
click at [362, 191] on td "Блок с информацией о реальном балансе, ожидаемые выводы средств, баланс бонусов…" at bounding box center [373, 186] width 173 height 35
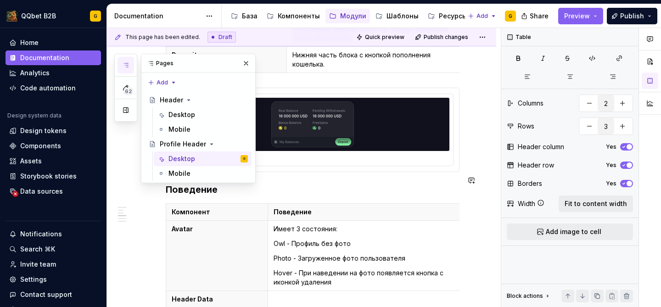
scroll to position [528, 0]
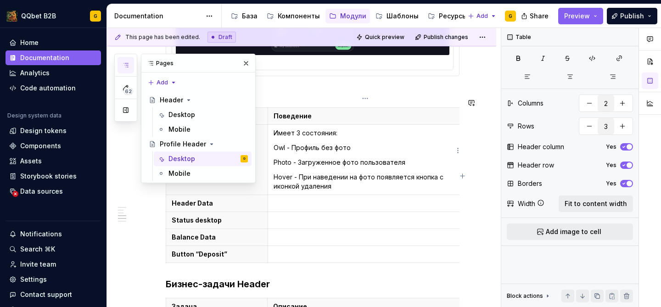
type input "6"
click at [368, 173] on p "Hover - При наведении на фото появляется кнопка с иконкой удаления" at bounding box center [365, 182] width 183 height 18
click at [249, 67] on button "button" at bounding box center [246, 63] width 13 height 13
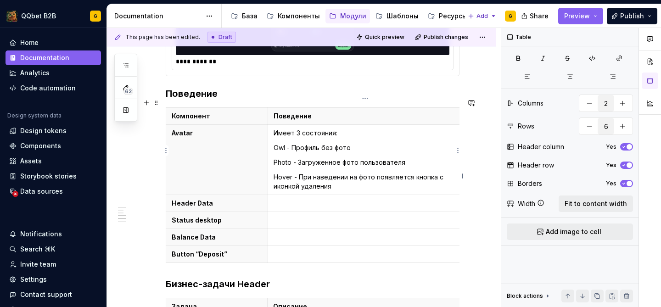
click at [279, 143] on p "Owl - Профиль без фото" at bounding box center [365, 147] width 183 height 9
click at [281, 158] on p "Photo - Загруженное фото пользователя" at bounding box center [365, 162] width 183 height 9
click at [282, 173] on p "Hover - При наведении на фото появляется кнопка с иконкой удаления" at bounding box center [365, 182] width 183 height 18
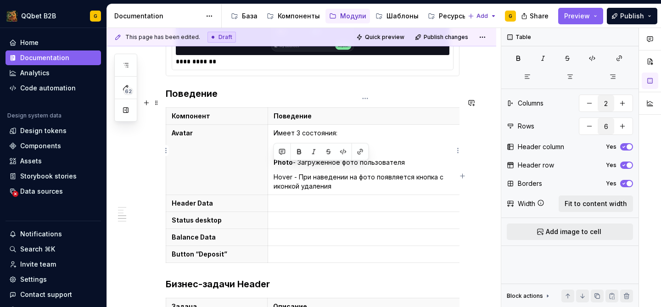
click at [282, 173] on p "Hover - При наведении на фото появляется кнопка с иконкой удаления" at bounding box center [365, 182] width 183 height 18
click at [287, 199] on p at bounding box center [365, 203] width 183 height 9
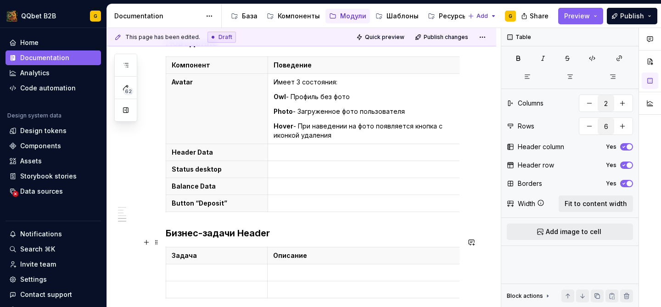
scroll to position [629, 0]
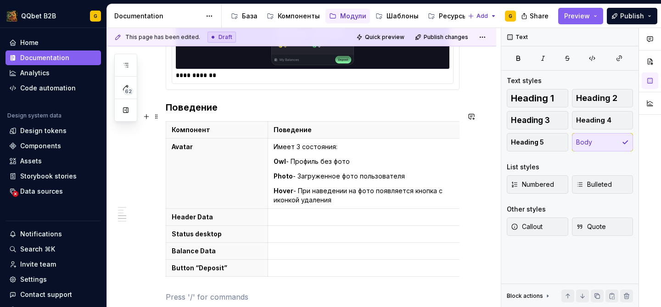
scroll to position [517, 0]
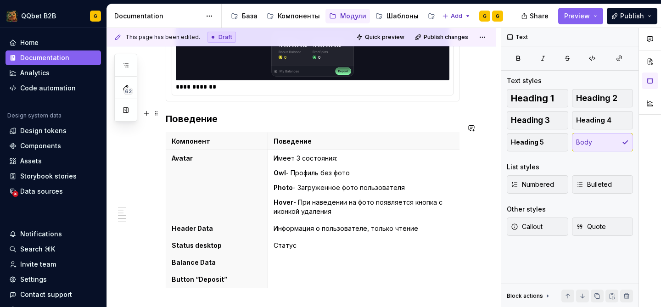
type textarea "*"
type textarea "Компонент верхней части профиля пользователя. Отображает основную информацию о …"
type textarea "*"
type textarea "Header профиля игрока"
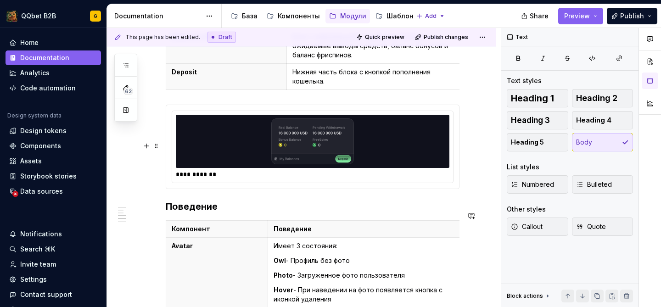
type textarea "*"
